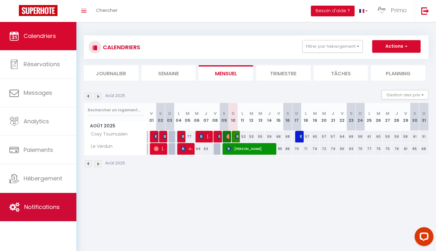
click at [45, 198] on link "Notifications" at bounding box center [38, 207] width 76 height 28
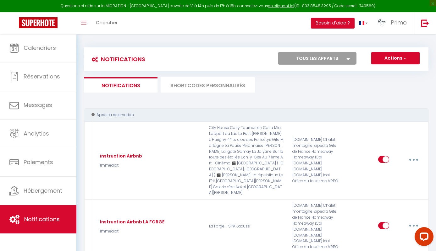
click at [202, 87] on li "SHORTCODES PERSONNALISÉS" at bounding box center [208, 84] width 94 height 15
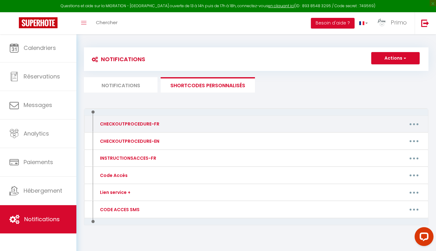
click at [414, 123] on button "button" at bounding box center [414, 124] width 18 height 10
click at [386, 137] on link "Editer" at bounding box center [397, 138] width 46 height 11
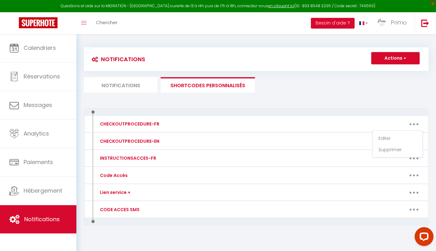
type input "CHECKOUTPROCEDURE-FR"
type textarea "1 - Remettre l'appartement comme vous l'avez trouvé 2 - Faire la vaisselle et j…"
type textarea "1 - Rendre l'évier et la vaisselle propre svp. 2 - Merci de [PERSON_NAME] poube…"
type textarea "1 - Remettre l'appartement comme vous l'avez trouvé 2 - Faire la vaisselle et j…"
type textarea "1 - Remettre l'appartement comme vous l'avez trouvé 2 - Faire la vaisselle et […"
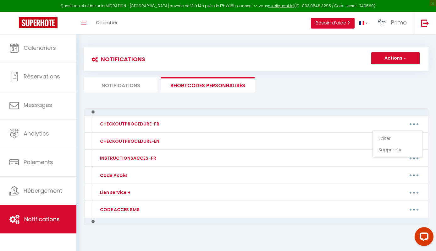
type textarea "1 - Remettre l'appartement comme vous l'avez trouvé 2 - Faire la vaisselle et j…"
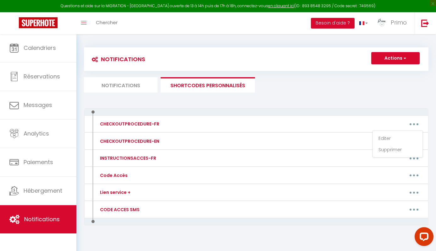
type textarea "1 - Remettre l'appartement comme vous l'avez trouvé 2 - Faire la vaisselle et j…"
type textarea "1 - Remettre l'appartement comme vous l'avez trouvé 2 - Faire la vaisselle et […"
type textarea "1 - Remettre l'appartement comme vous l'avez trouvé 2 - Faire la vaisselle et j…"
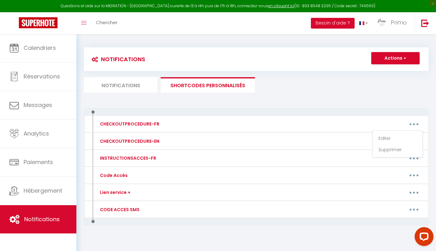
type textarea "1 - Remettre l'appartement comme vous l'avez trouvé ( Merci de déposer les obje…"
type textarea "1 - Remettre l'appartement comme vous l'avez trouvé 2 - Faire la vaisselle et […"
type textarea "1 - Remettre l'appartement comme vous l'avez trouvé 2 - Faire la vaisselle et j…"
type textarea "1 - Remettre l'appartement comme vous l'avez trouvé 2 - Faire la vaisselle et […"
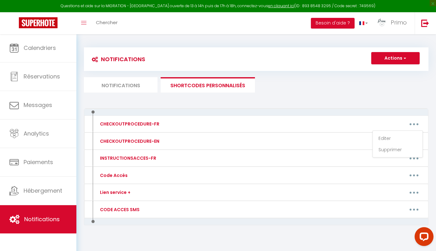
type textarea "1 - Remettre l'appartement comme vous l'avez trouvé 2 - Faire la vaisselle et […"
type textarea "1 - Remettre l'appartement comme vous l'avez trouvé 2 - Faire la vaisselle et j…"
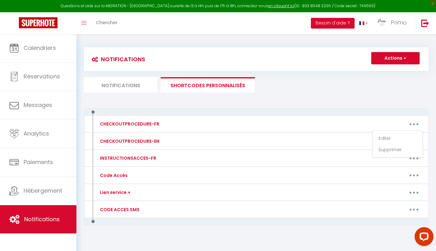
type textarea "1 - Remettre l'appartement comme vous l'avez trouvé 2 - Faire la vaisselle et j…"
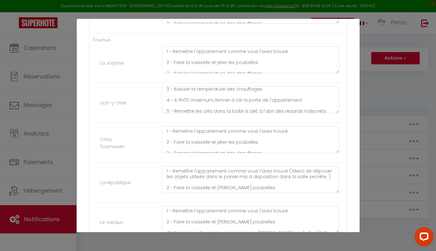
scroll to position [41, 0]
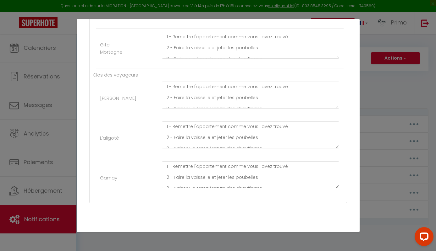
scroll to position [1056, 0]
type textarea "1 - Remettre l'appartement comme vous l'avez trouvé 2 - Faire la vaisselle et […"
click at [237, 234] on button "Mettre à jour" at bounding box center [232, 239] width 38 height 11
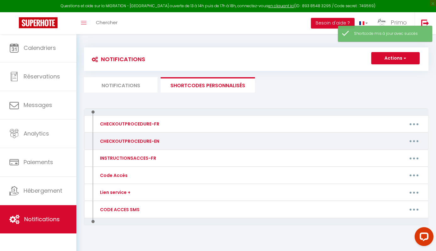
click at [411, 141] on button "button" at bounding box center [414, 141] width 18 height 10
click at [395, 153] on link "Editer" at bounding box center [397, 155] width 46 height 11
type input "CHECKOUTPROCEDURE-EN"
type textarea "1 - Leave the apartment as you found it 2 - Do the dishes and take out the tras…"
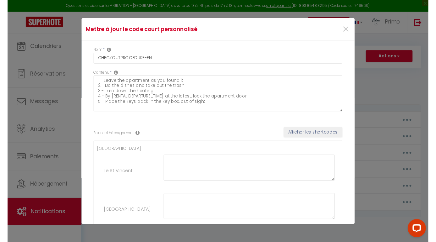
scroll to position [0, 0]
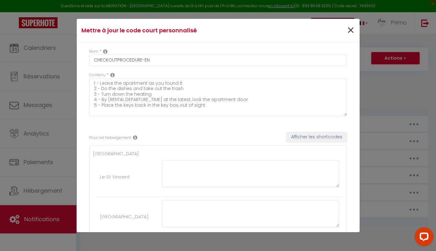
click at [354, 31] on span "×" at bounding box center [350, 30] width 8 height 19
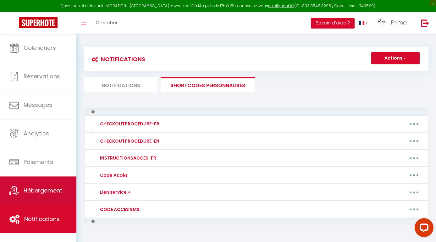
click at [51, 193] on span "Hébergement" at bounding box center [43, 191] width 39 height 8
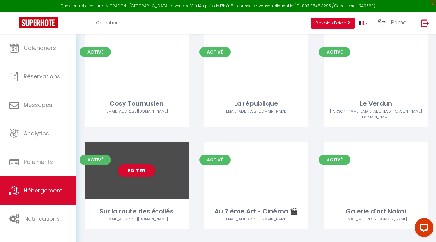
scroll to position [454, 0]
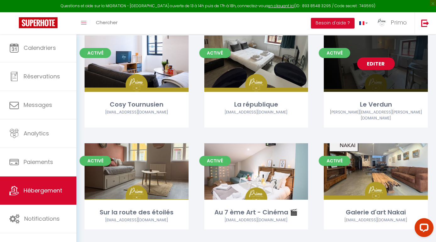
click at [374, 60] on link "Editer" at bounding box center [376, 63] width 38 height 13
click at [373, 60] on link "Editer" at bounding box center [376, 63] width 38 height 13
select select "3"
select select "2"
select select "1"
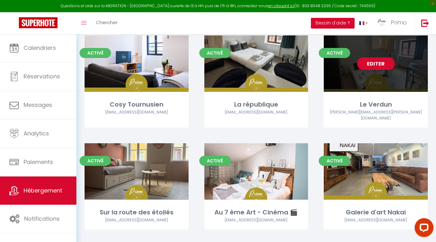
select select "1"
select select
select select "28"
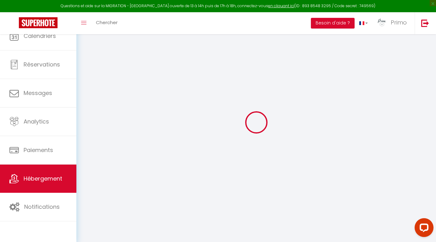
select select
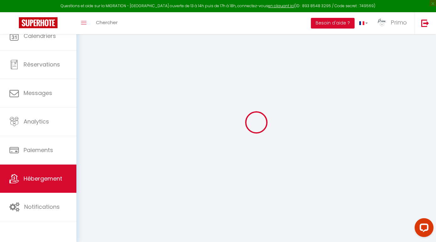
select select
checkbox input "false"
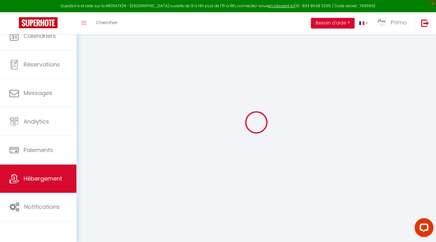
select select
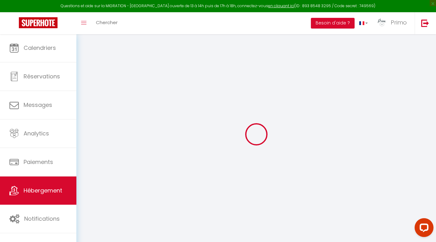
select select
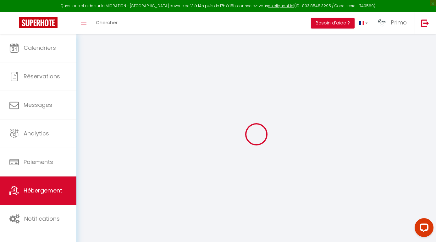
select select
checkbox input "false"
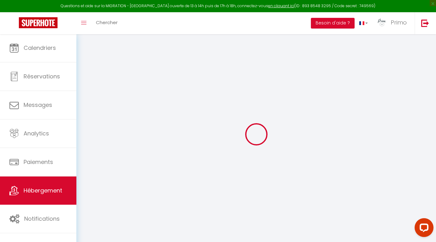
select select
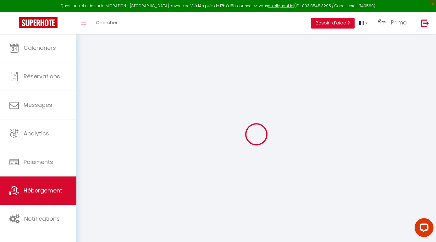
select select
checkbox input "false"
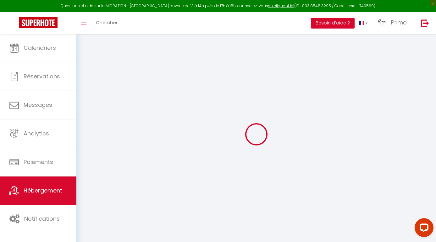
checkbox input "false"
select select
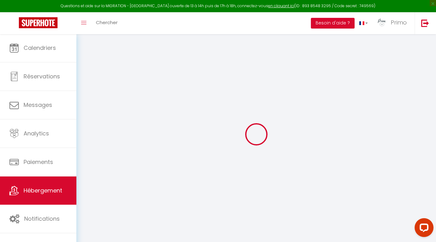
select select
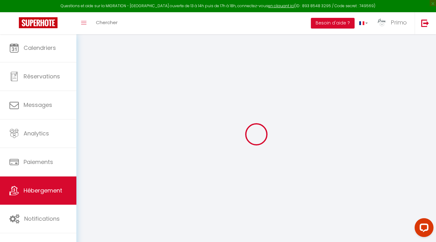
checkbox input "false"
select select
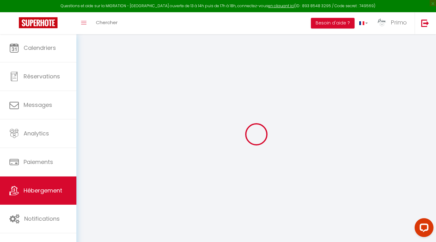
select select
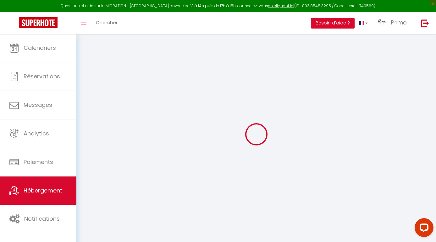
select select
checkbox input "false"
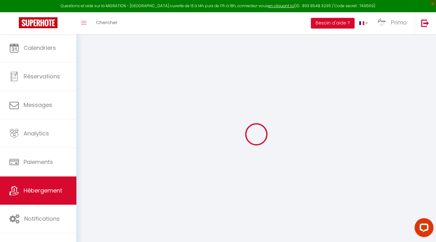
checkbox input "false"
select select
type input "Le Verdun"
type input "[PERSON_NAME]"
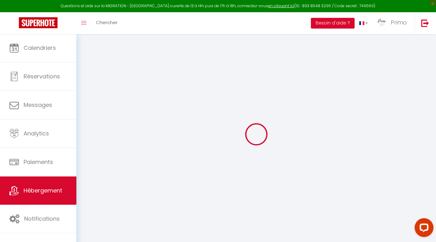
type input "Cazaux"
type input "[STREET_ADDRESS]"
type input "71700"
type input "Tournus"
select select "2"
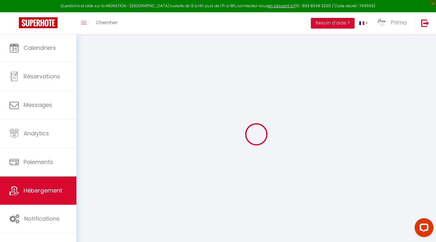
select select "0"
type input "55"
type input "45"
type input "2.00"
type input "200"
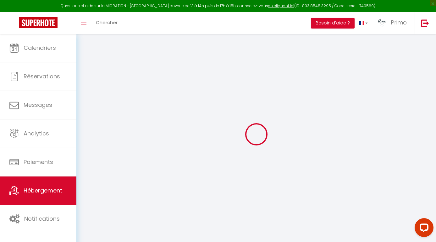
select select
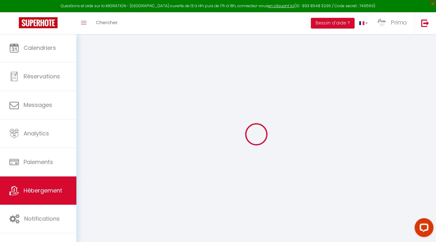
type input "[STREET_ADDRESS]"
type input "71700"
type input "Tournus"
type input "[EMAIL_ADDRESS][DOMAIN_NAME]"
select select "3014"
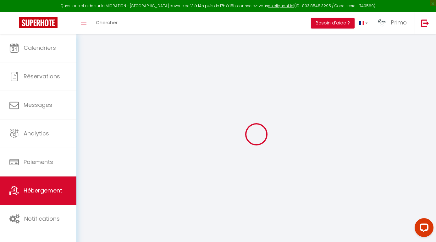
checkbox input "true"
type input "0"
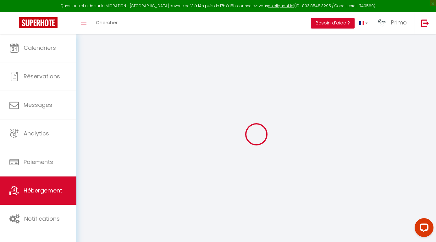
type input "0"
select select
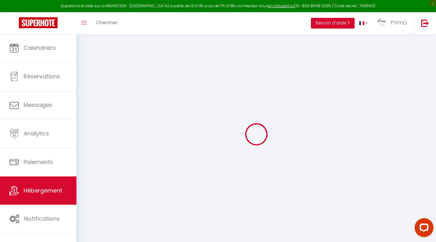
select select
checkbox input "true"
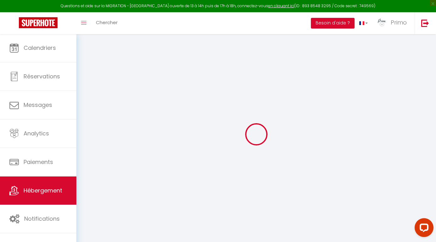
checkbox input "true"
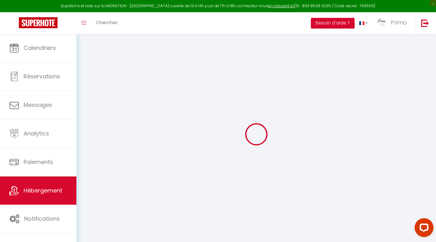
checkbox input "true"
select select "17:00"
select select "00:00"
select select "10:00"
select select "30"
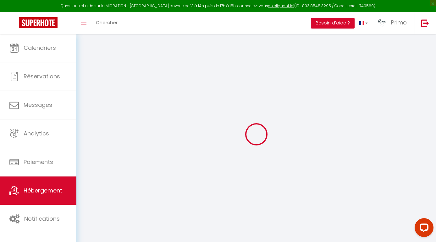
select select "120"
checkbox input "true"
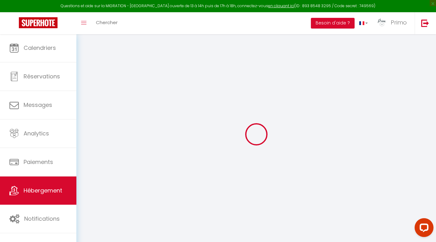
checkbox input "true"
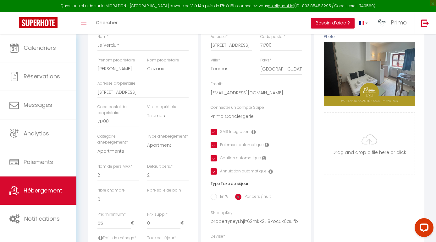
checkbox input "true"
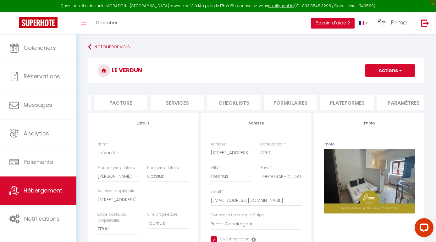
scroll to position [0, 138]
click at [308, 101] on li "Plateformes" at bounding box center [315, 102] width 53 height 15
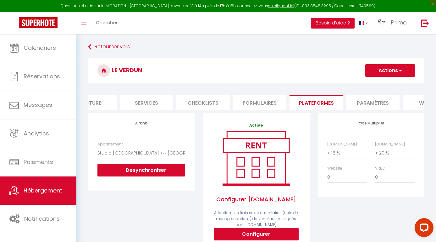
click at [363, 102] on li "Paramètres" at bounding box center [372, 102] width 53 height 15
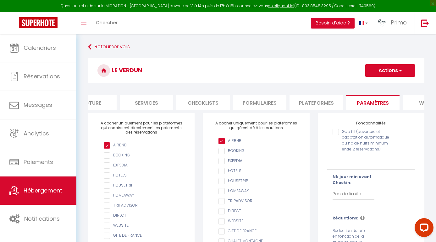
click at [124, 155] on input "checkbox" at bounding box center [144, 156] width 81 height 6
checkbox input "true"
click at [376, 74] on button "Actions" at bounding box center [390, 70] width 50 height 13
click at [379, 83] on input "Enregistrer" at bounding box center [382, 84] width 23 height 6
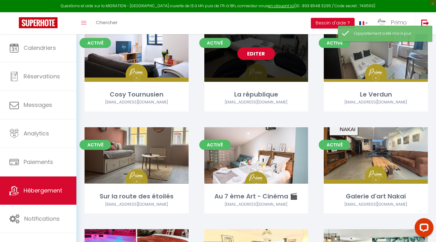
scroll to position [439, 0]
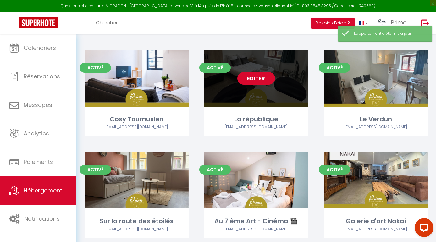
click at [264, 79] on link "Editer" at bounding box center [256, 78] width 38 height 13
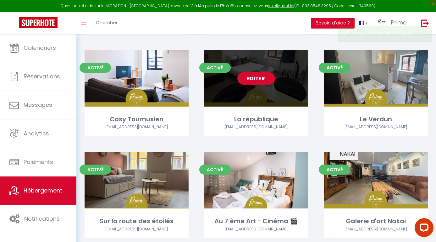
click at [264, 79] on link "Editer" at bounding box center [256, 78] width 38 height 13
select select "3"
select select "2"
select select "1"
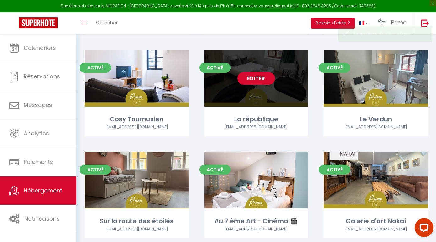
select select
select select "28"
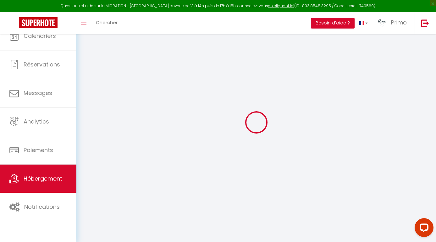
select select
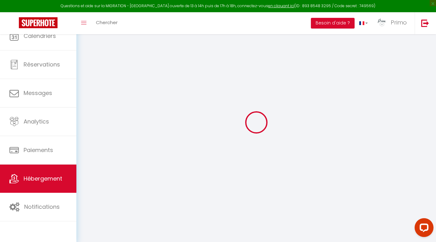
select select
checkbox input "false"
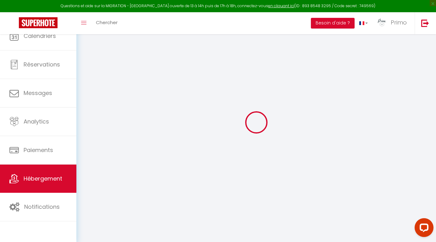
select select
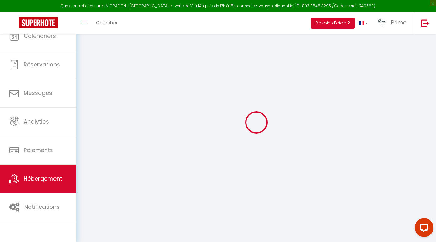
select select
checkbox input "false"
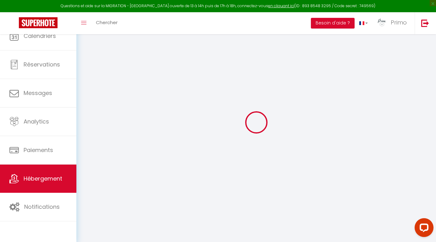
checkbox input "false"
select select
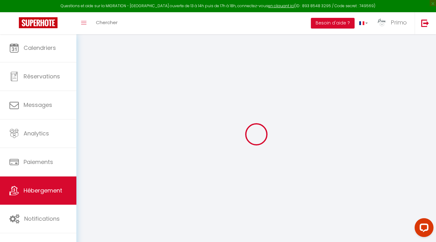
select select
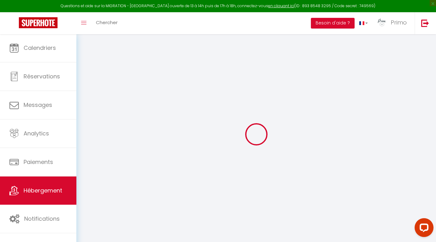
select select
checkbox input "false"
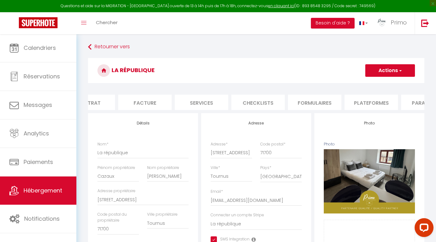
scroll to position [0, 117]
click at [349, 99] on li "Plateformes" at bounding box center [336, 102] width 53 height 15
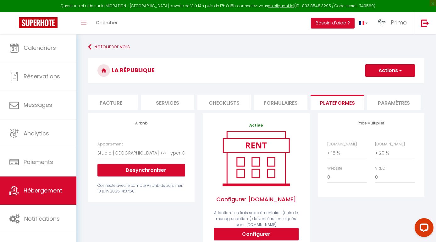
click at [392, 108] on ul "Info Contrat Facture Services Checklists Formulaires Plateformes Paramètres web…" at bounding box center [256, 102] width 336 height 15
click at [389, 101] on li "Paramètres" at bounding box center [393, 102] width 53 height 15
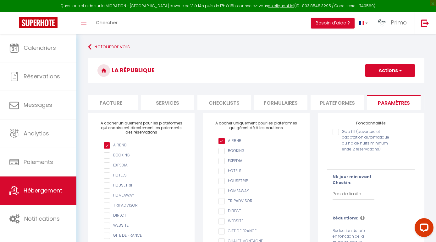
click at [122, 155] on input "checkbox" at bounding box center [144, 156] width 81 height 6
click at [391, 71] on button "Actions" at bounding box center [390, 70] width 50 height 13
click at [381, 81] on link "Enregistrer" at bounding box center [390, 84] width 50 height 8
click at [384, 72] on button "Actions" at bounding box center [390, 70] width 50 height 13
click at [381, 83] on input "Enregistrer" at bounding box center [382, 84] width 23 height 6
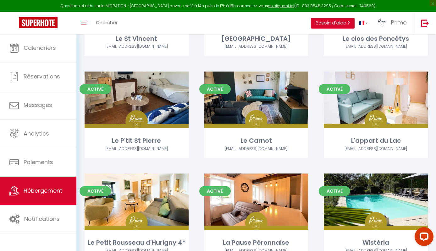
scroll to position [112, 0]
